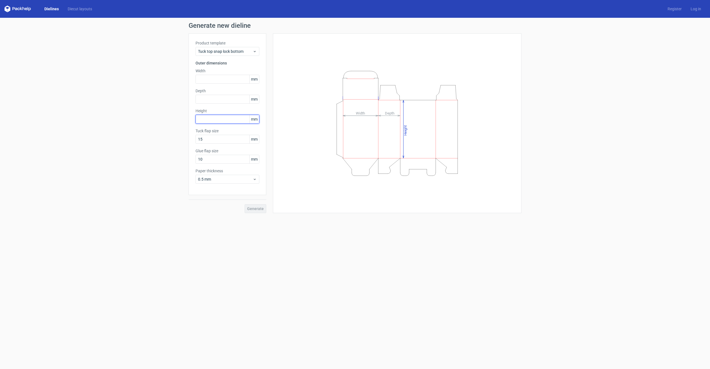
click at [216, 120] on input "text" at bounding box center [228, 119] width 64 height 9
type input "180"
click at [215, 79] on input "text" at bounding box center [228, 79] width 64 height 9
type input "50"
click at [211, 100] on input "text" at bounding box center [228, 99] width 64 height 9
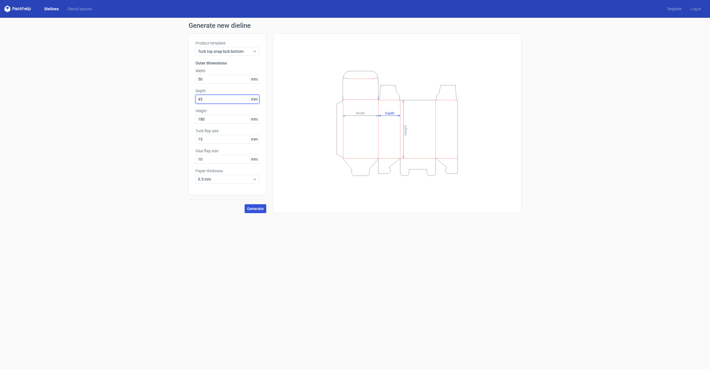
type input "45"
click at [256, 208] on span "Generate" at bounding box center [255, 208] width 17 height 4
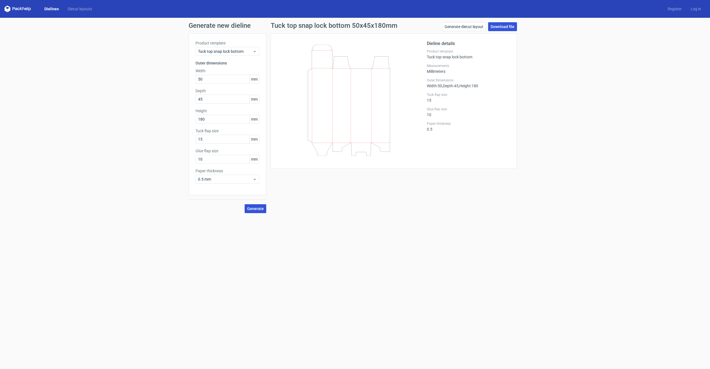
click at [502, 26] on link "Download file" at bounding box center [502, 26] width 29 height 9
